Goal: Information Seeking & Learning: Learn about a topic

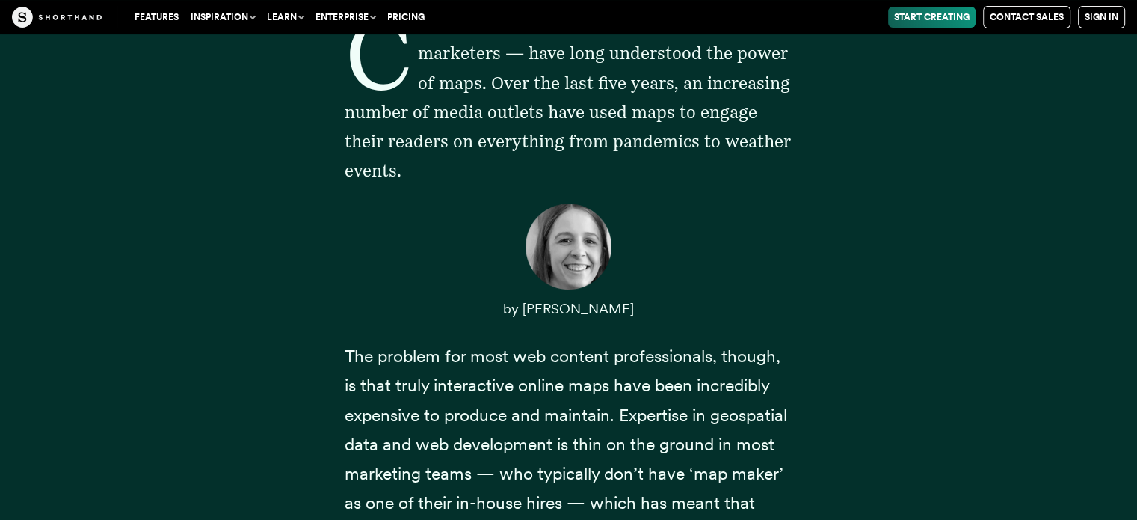
click at [416, 318] on p "by [PERSON_NAME]" at bounding box center [569, 309] width 449 height 30
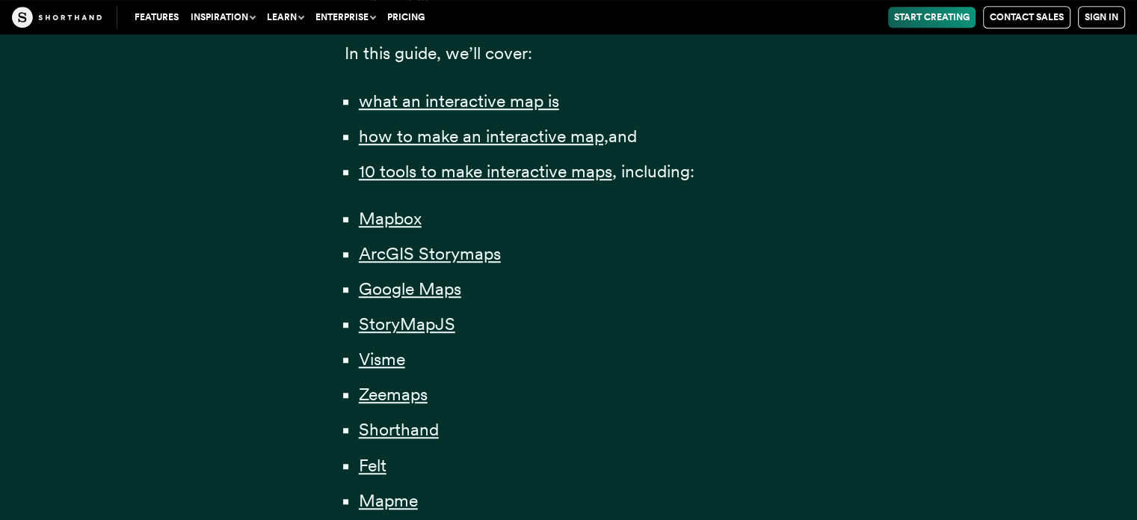
scroll to position [1047, 0]
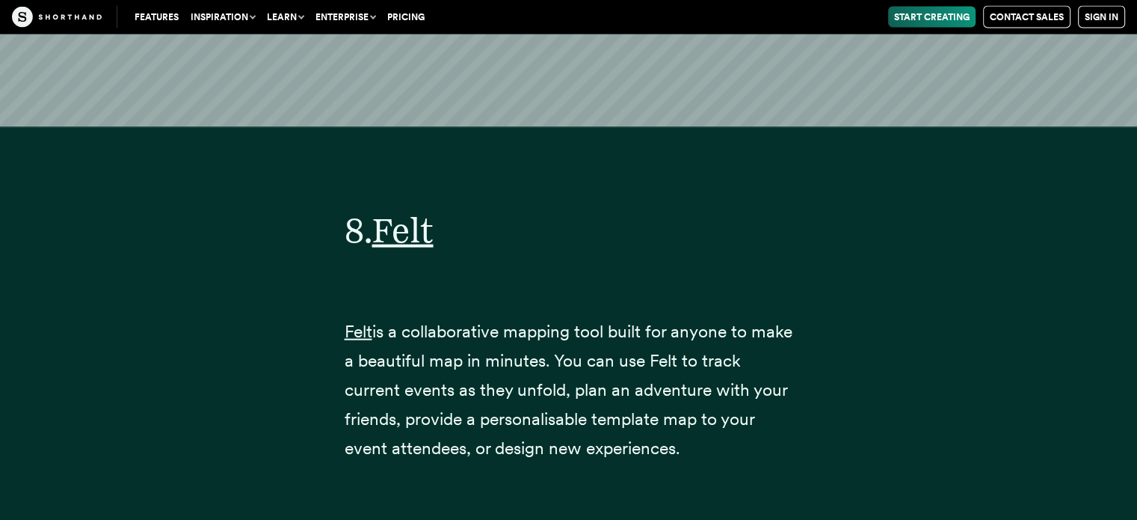
scroll to position [25887, 0]
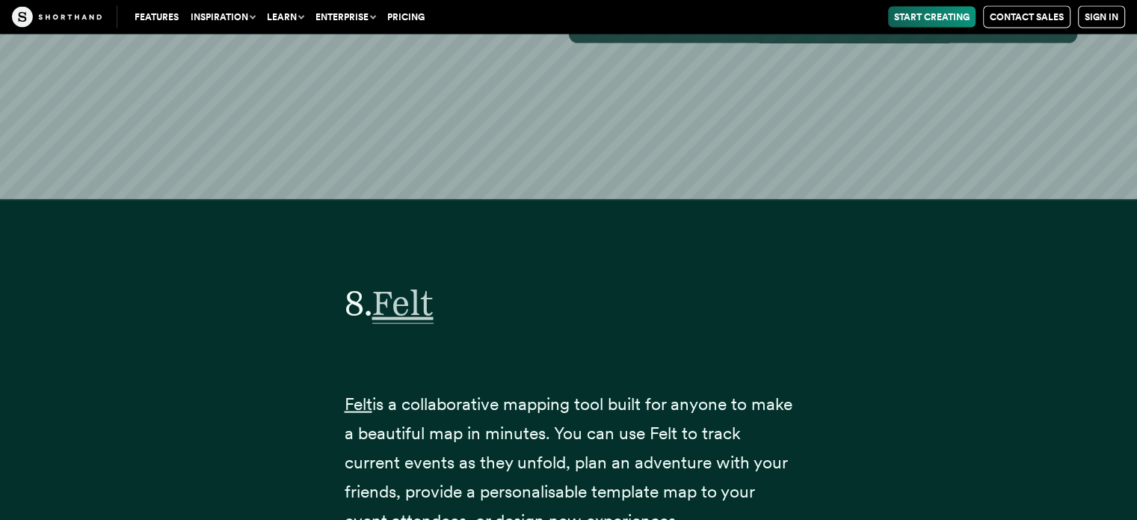
click at [398, 282] on span "Felt" at bounding box center [402, 303] width 61 height 42
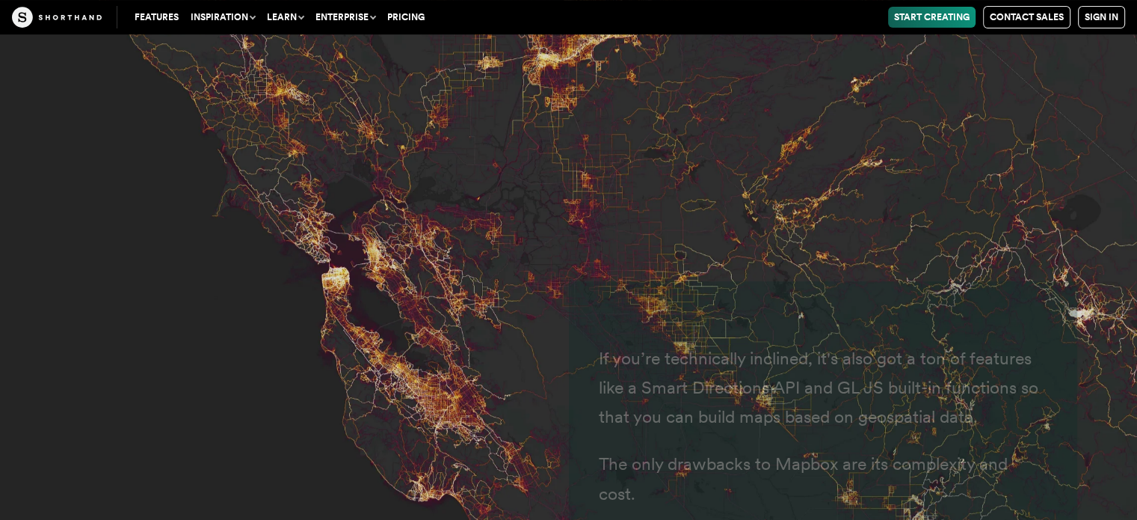
scroll to position [6190, 0]
